Goal: Information Seeking & Learning: Find specific fact

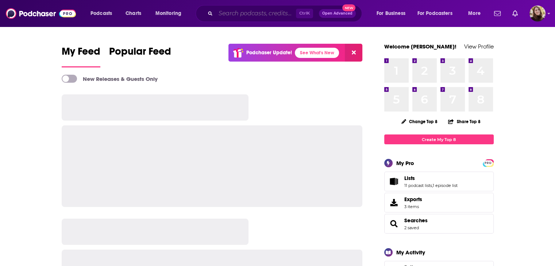
click at [245, 13] on input "Search podcasts, credits, & more..." at bounding box center [255, 14] width 80 height 12
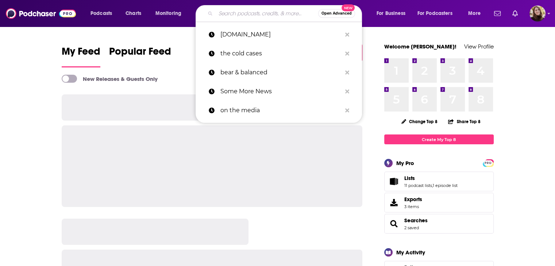
paste input "Habits & Hustle Podcast"
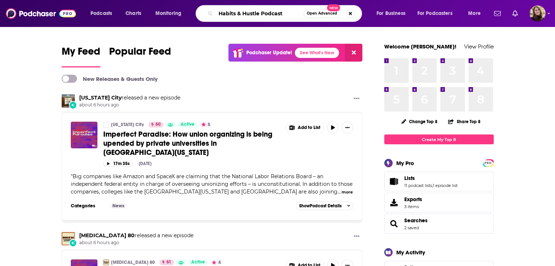
type input "Habits & Hustle Podcast"
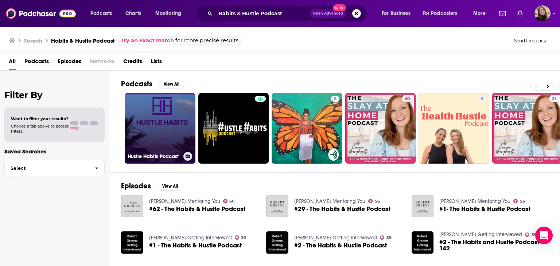
click at [161, 120] on link "Hustle Habits Podcast" at bounding box center [160, 128] width 71 height 71
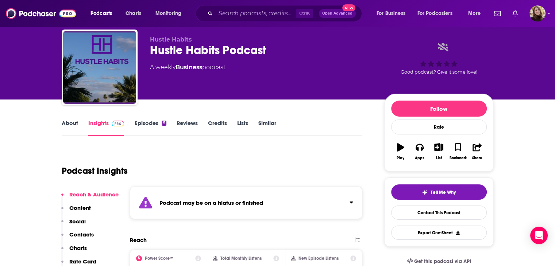
scroll to position [73, 0]
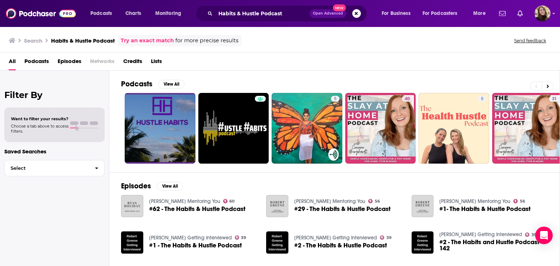
click at [399, 54] on div "All Podcasts Episodes Networks Credits Lists" at bounding box center [280, 62] width 560 height 18
drag, startPoint x: 289, startPoint y: 15, endPoint x: 232, endPoint y: 14, distance: 56.9
click at [232, 14] on input "Habits & Hustle Podcast" at bounding box center [262, 14] width 94 height 12
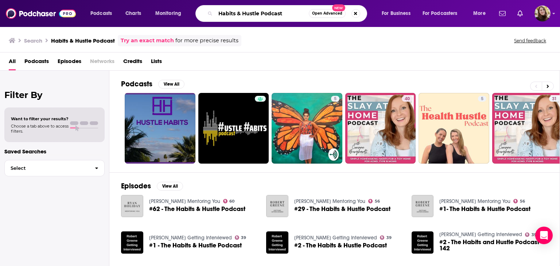
drag, startPoint x: 255, startPoint y: 14, endPoint x: 246, endPoint y: 15, distance: 9.5
click at [246, 15] on input "Habits & Hustle Podcast" at bounding box center [261, 14] width 93 height 12
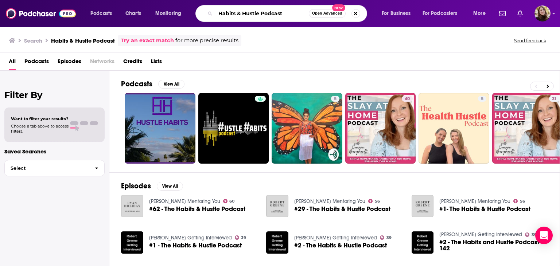
paste input ","
type input "Habits & Hustle"
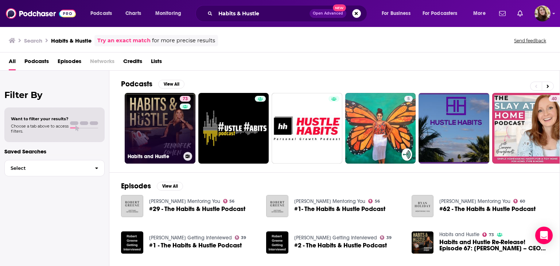
click at [149, 124] on link "73 Habits and Hustle" at bounding box center [160, 128] width 71 height 71
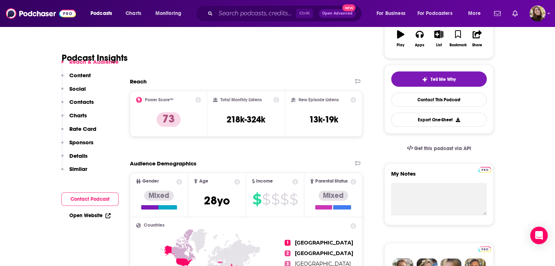
scroll to position [146, 0]
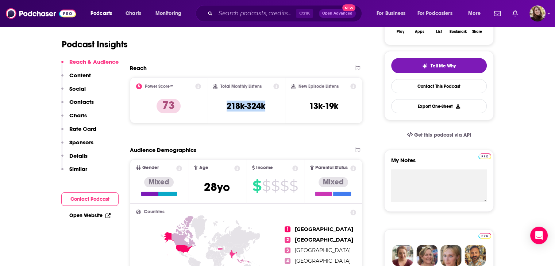
drag, startPoint x: 270, startPoint y: 108, endPoint x: 213, endPoint y: 107, distance: 57.3
click at [213, 107] on div "Total Monthly Listens 218k-324k" at bounding box center [246, 100] width 78 height 46
copy h3 "218k-324k"
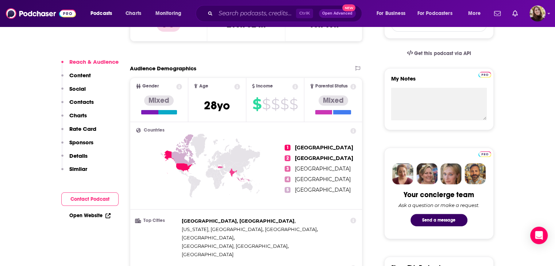
scroll to position [328, 0]
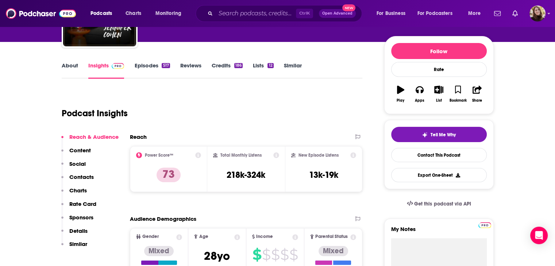
scroll to position [36, 0]
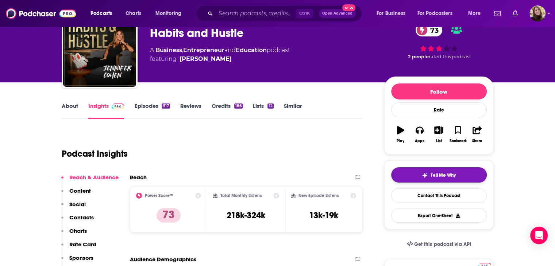
click at [444, 170] on button "Tell Me Why" at bounding box center [439, 174] width 96 height 15
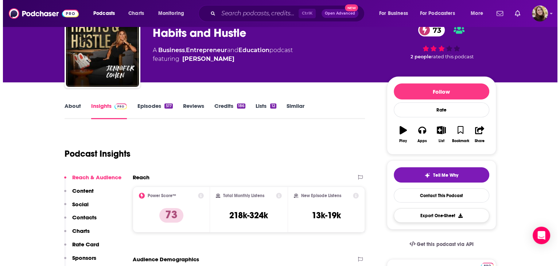
scroll to position [0, 0]
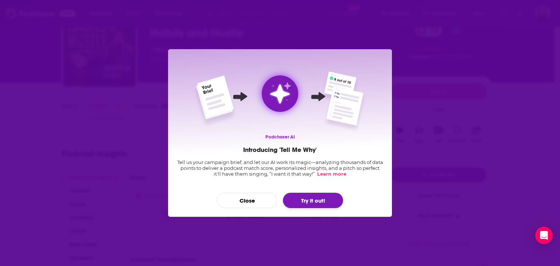
click at [316, 199] on button "Try it out!" at bounding box center [313, 200] width 60 height 15
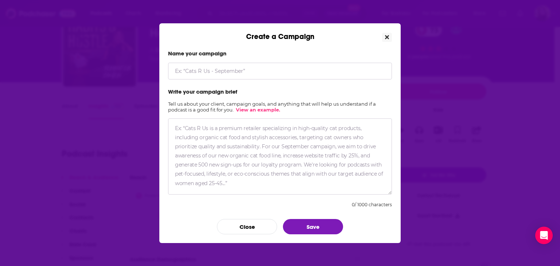
click at [389, 36] on icon "Close" at bounding box center [387, 37] width 4 height 6
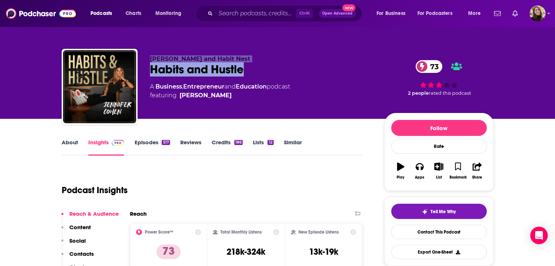
drag, startPoint x: 262, startPoint y: 69, endPoint x: 149, endPoint y: 62, distance: 113.2
click at [149, 62] on div "[PERSON_NAME] and Habit Nest Habits and Hustle 73 A Business , Entrepreneur and…" at bounding box center [278, 88] width 432 height 79
copy div "[PERSON_NAME] and Habit Nest Habits and Hustle"
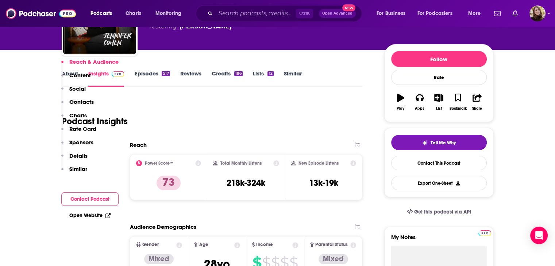
scroll to position [146, 0]
